Goal: Use online tool/utility: Utilize a website feature to perform a specific function

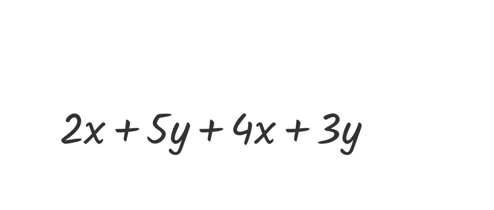
scroll to position [202, 3]
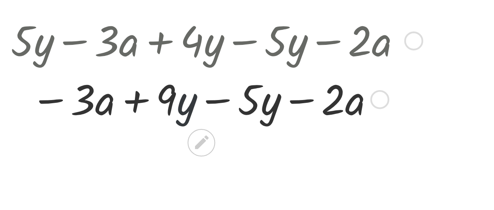
click at [95, 116] on div at bounding box center [112, 114] width 197 height 27
drag, startPoint x: 105, startPoint y: 94, endPoint x: 102, endPoint y: 106, distance: 12.3
click at [105, 89] on div "+ · 5 · y − · 3 · a + · 4 · y − · 5 · y − · 2 · a + · y − · 3 · a − · 5 · y − ·…" at bounding box center [105, 89] width 0 height 0
click at [119, 97] on div at bounding box center [112, 87] width 197 height 27
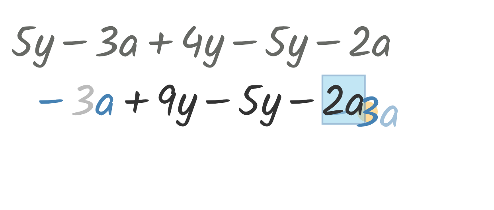
drag, startPoint x: 53, startPoint y: 114, endPoint x: 176, endPoint y: 115, distance: 122.9
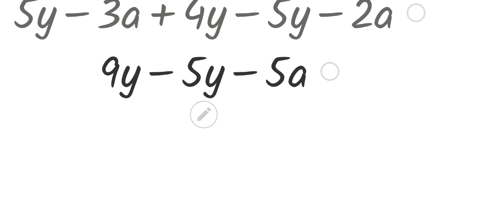
scroll to position [216, 2]
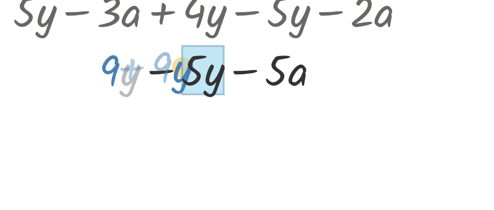
drag, startPoint x: 74, startPoint y: 105, endPoint x: 110, endPoint y: 103, distance: 35.8
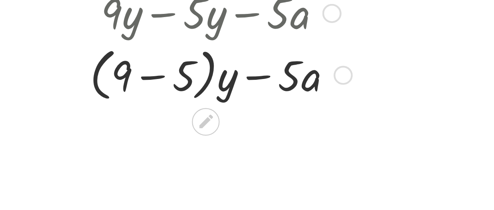
scroll to position [243, 0]
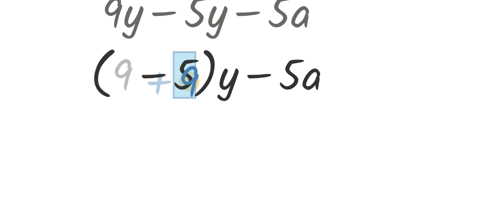
drag, startPoint x: 71, startPoint y: 101, endPoint x: 101, endPoint y: 104, distance: 30.8
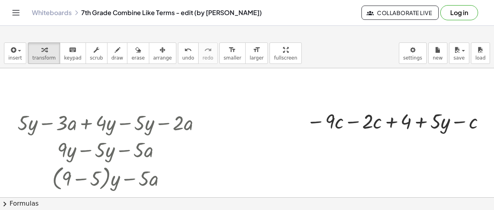
scroll to position [177, 3]
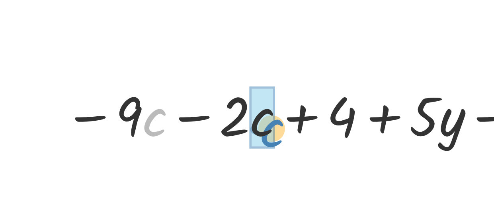
drag, startPoint x: 335, startPoint y: 112, endPoint x: 379, endPoint y: 116, distance: 44.7
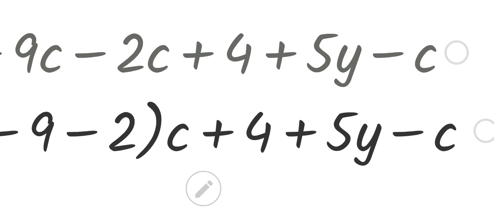
scroll to position [198, 7]
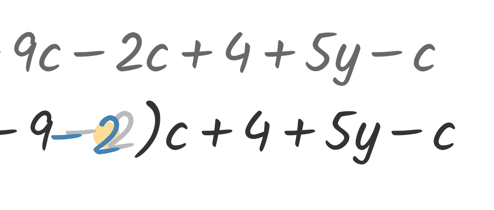
drag, startPoint x: 350, startPoint y: 119, endPoint x: 408, endPoint y: 133, distance: 59.0
click at [408, 133] on div "− · 9 · c − · 2 · c + 4 + · 5 · y − c − 2 · ( − 9 ) − 9 · c − 2 + 4 + · 5 · y −…" at bounding box center [393, 105] width 214 height 60
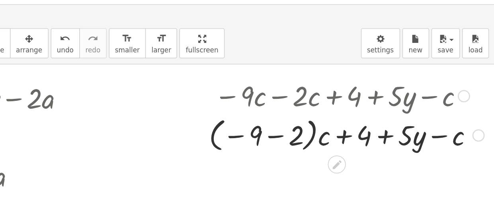
scroll to position [194, 15]
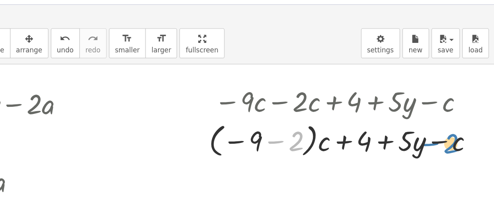
drag, startPoint x: 354, startPoint y: 117, endPoint x: 463, endPoint y: 117, distance: 108.2
click at [463, 117] on div at bounding box center [388, 122] width 204 height 29
drag, startPoint x: 314, startPoint y: 119, endPoint x: 349, endPoint y: 127, distance: 35.5
click at [349, 127] on div at bounding box center [388, 122] width 204 height 29
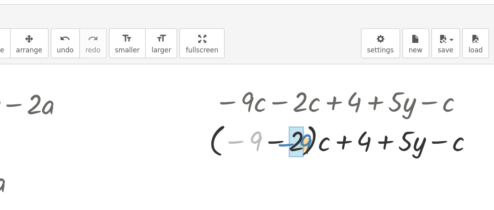
drag, startPoint x: 324, startPoint y: 121, endPoint x: 353, endPoint y: 122, distance: 28.7
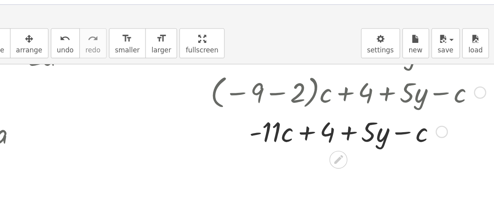
scroll to position [229, 15]
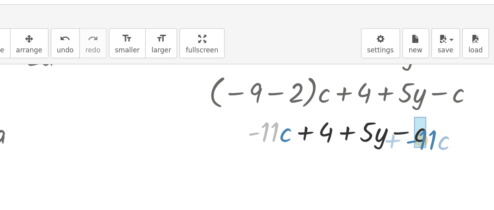
drag, startPoint x: 336, startPoint y: 115, endPoint x: 448, endPoint y: 121, distance: 112.3
click at [448, 121] on div at bounding box center [388, 115] width 204 height 27
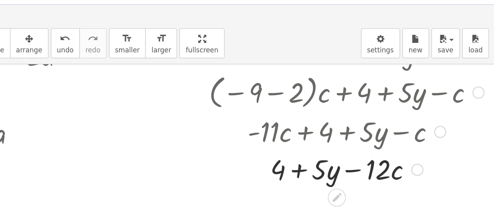
scroll to position [257, 14]
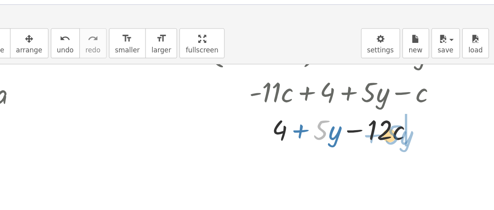
drag, startPoint x: 370, startPoint y: 113, endPoint x: 424, endPoint y: 116, distance: 53.8
click at [424, 116] on div at bounding box center [390, 114] width 204 height 27
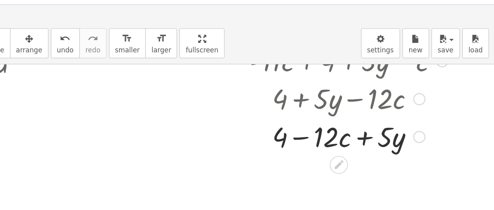
scroll to position [280, 14]
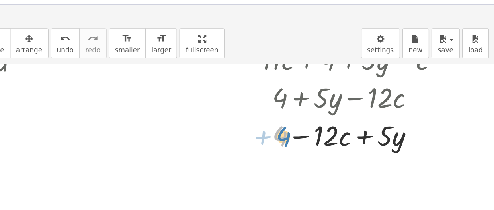
drag, startPoint x: 343, startPoint y: 117, endPoint x: 337, endPoint y: 116, distance: 6.4
click at [337, 116] on div at bounding box center [390, 118] width 204 height 27
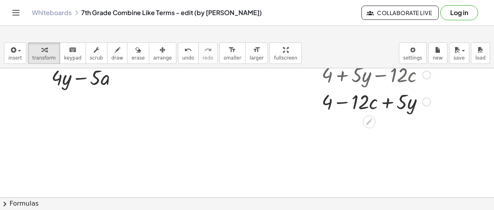
scroll to position [292, 23]
